Goal: Information Seeking & Learning: Learn about a topic

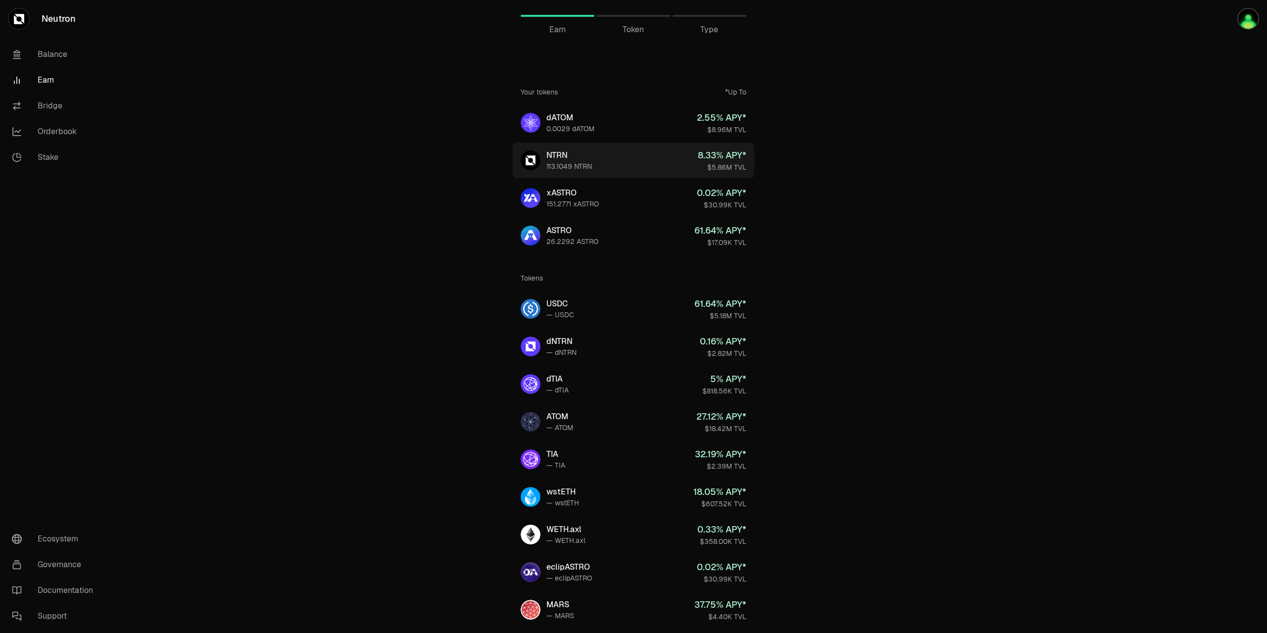
click at [631, 164] on link "NTRN 113.1049 NTRN 8.33 % APY* $5.86M TVL" at bounding box center [634, 161] width 242 height 36
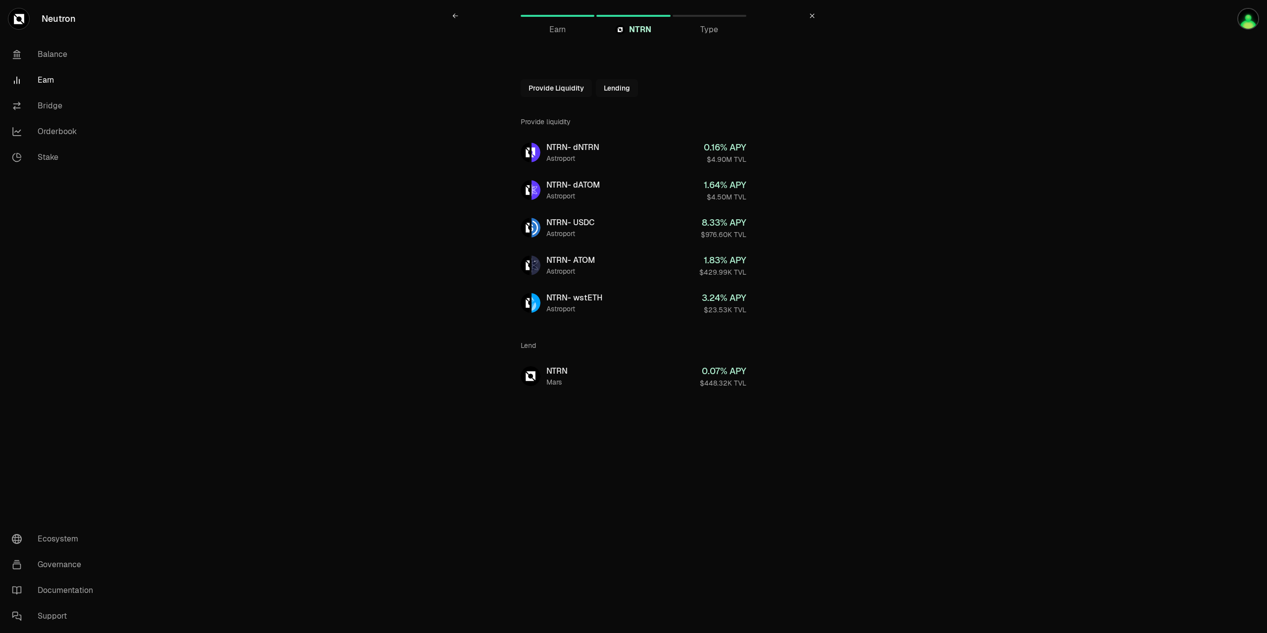
click at [49, 81] on link "Earn" at bounding box center [55, 80] width 103 height 26
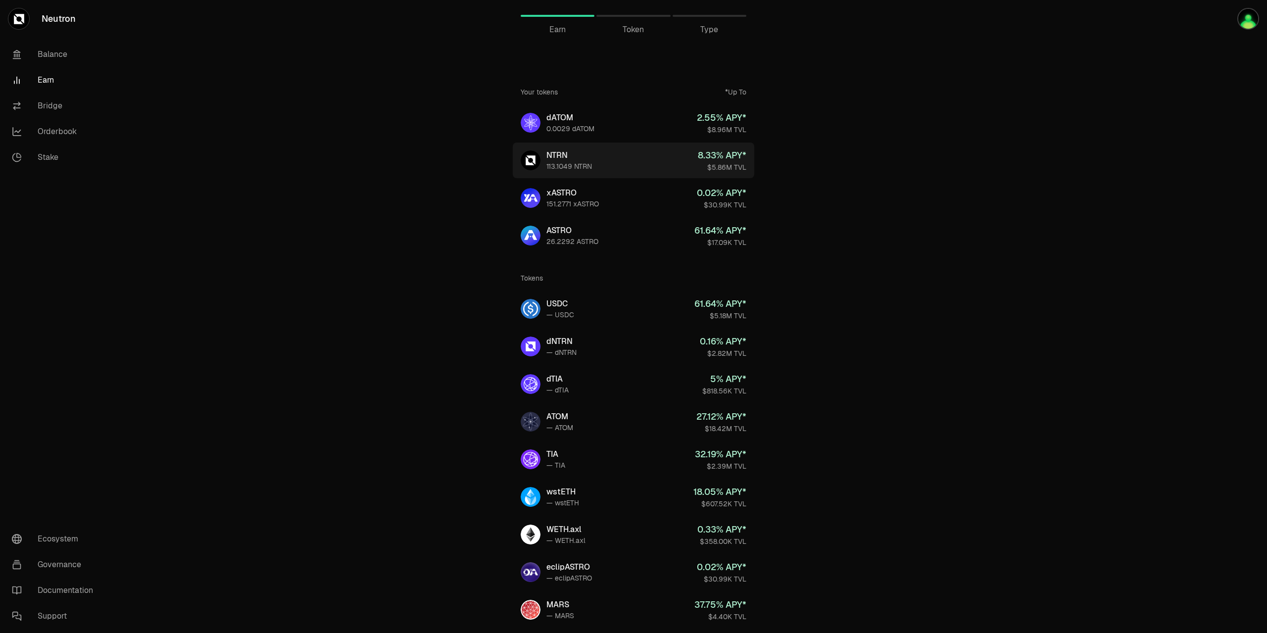
click at [615, 169] on link "NTRN 113.1049 NTRN 8.33 % APY* $5.86M TVL" at bounding box center [634, 161] width 242 height 36
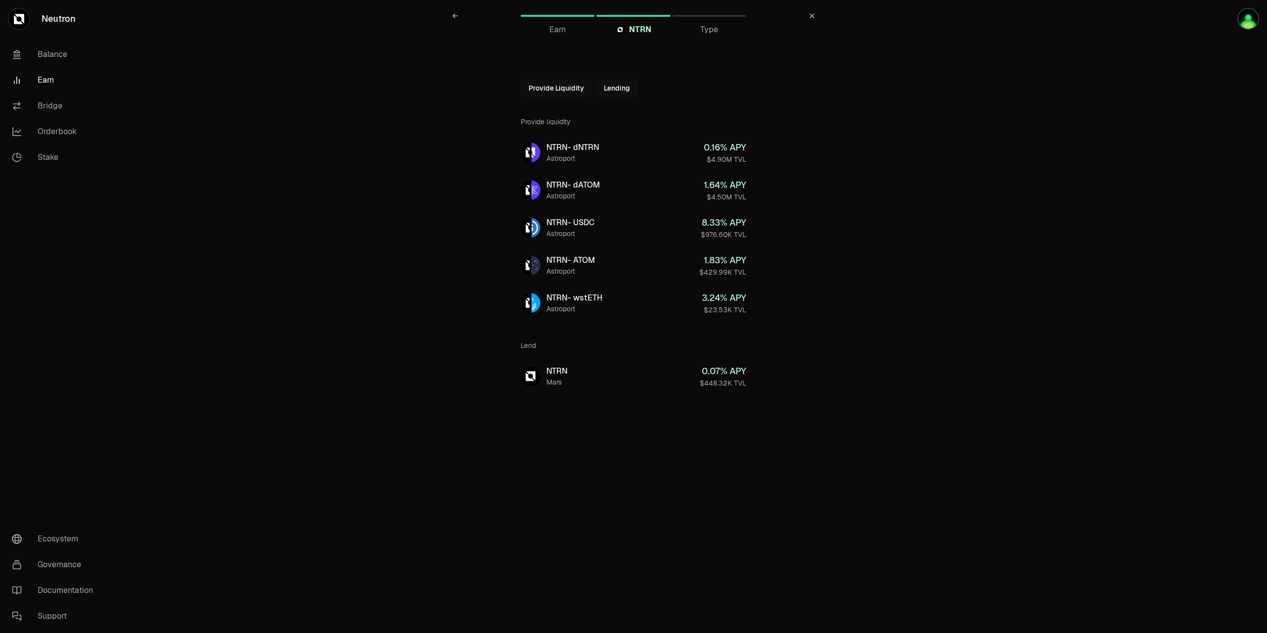
click at [702, 33] on span "Type" at bounding box center [709, 30] width 18 height 12
click at [711, 30] on span "Type" at bounding box center [709, 30] width 18 height 12
click at [459, 15] on link at bounding box center [455, 16] width 24 height 24
